Goal: Task Accomplishment & Management: Use online tool/utility

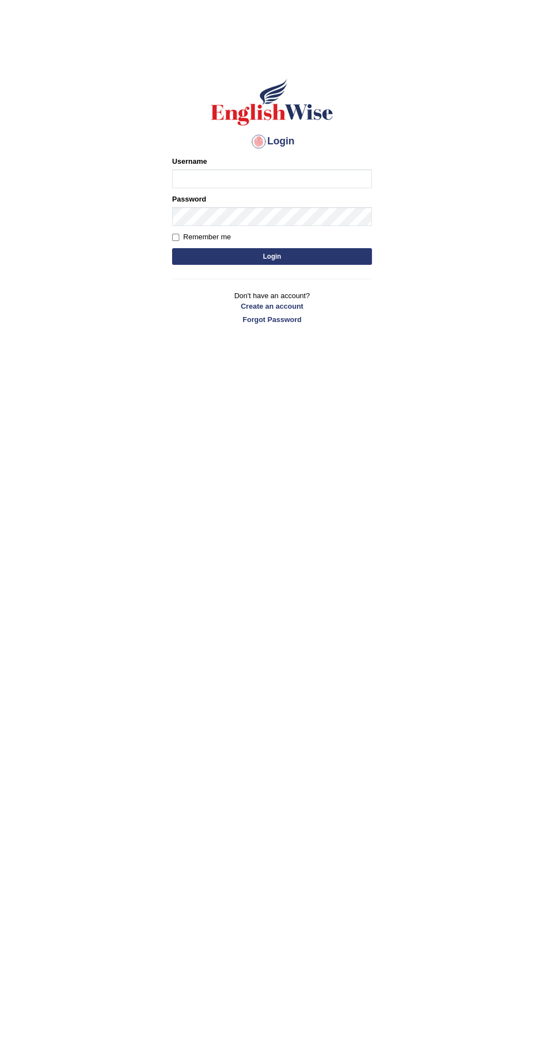
click at [342, 176] on input "Username" at bounding box center [272, 178] width 200 height 19
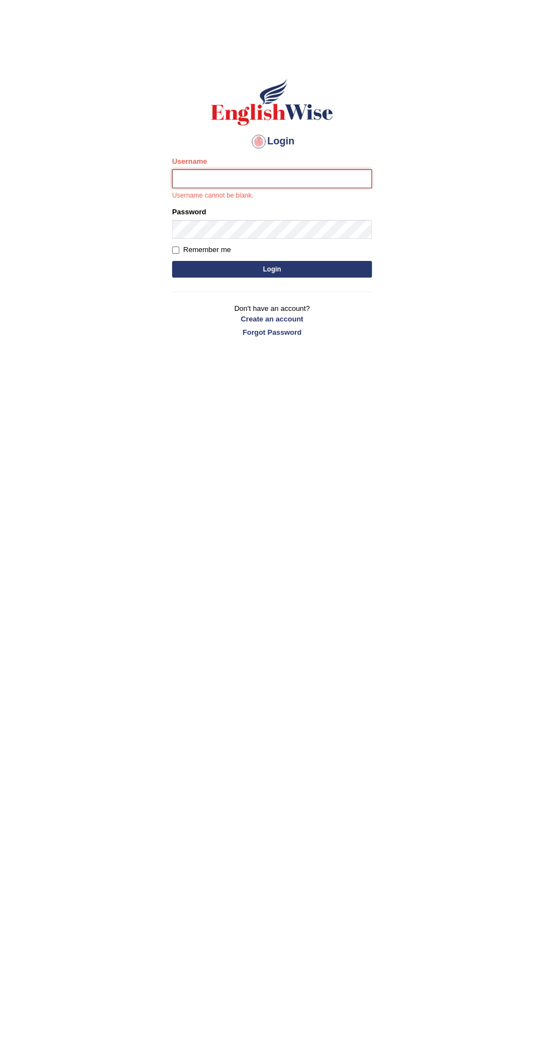
type input "Anjlai"
click at [172, 261] on button "Login" at bounding box center [272, 269] width 200 height 17
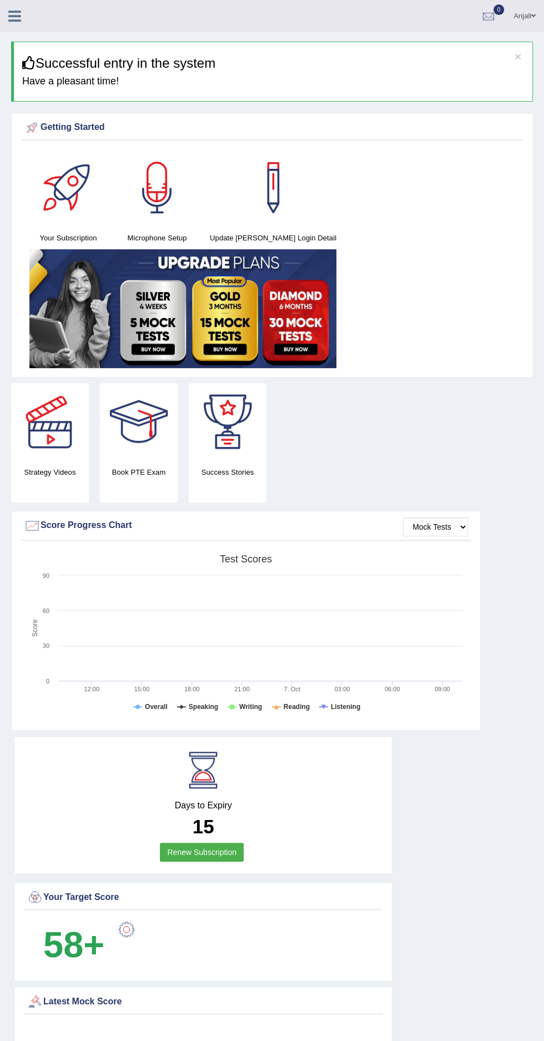
click at [33, 21] on div at bounding box center [19, 12] width 39 height 24
click at [10, 17] on icon at bounding box center [14, 16] width 13 height 14
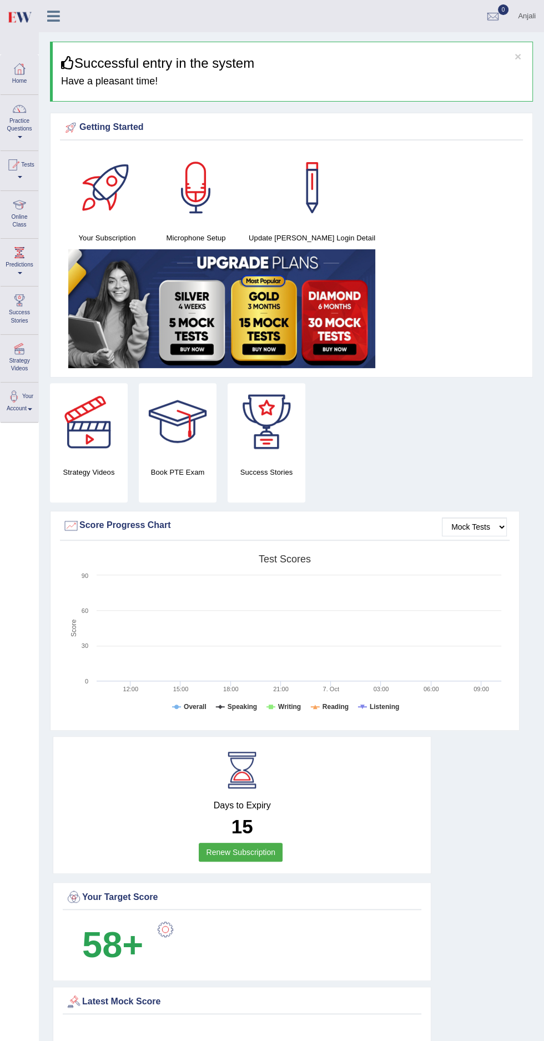
click at [19, 207] on div at bounding box center [19, 205] width 17 height 17
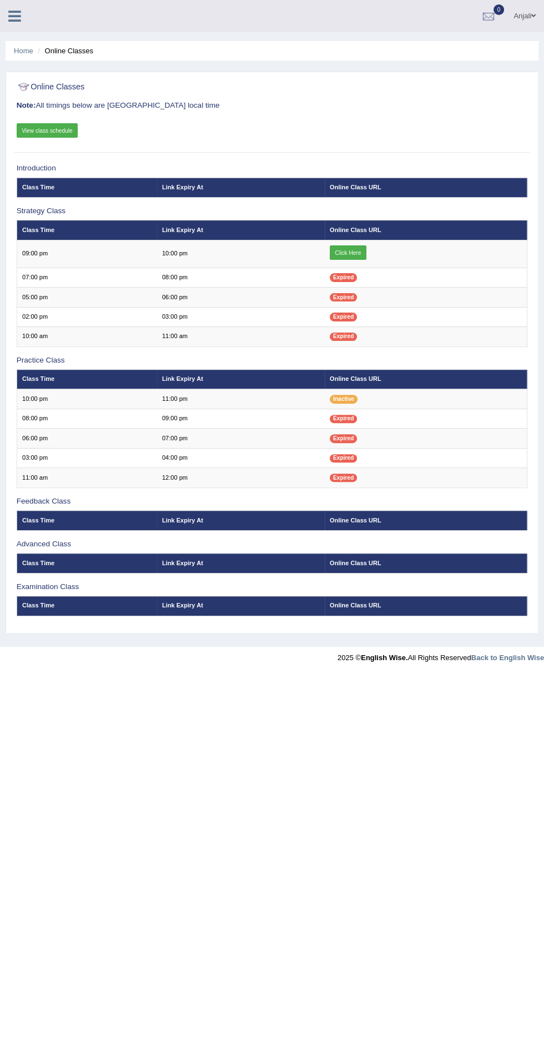
click at [355, 248] on link "Click Here" at bounding box center [348, 253] width 37 height 14
